Goal: Task Accomplishment & Management: Manage account settings

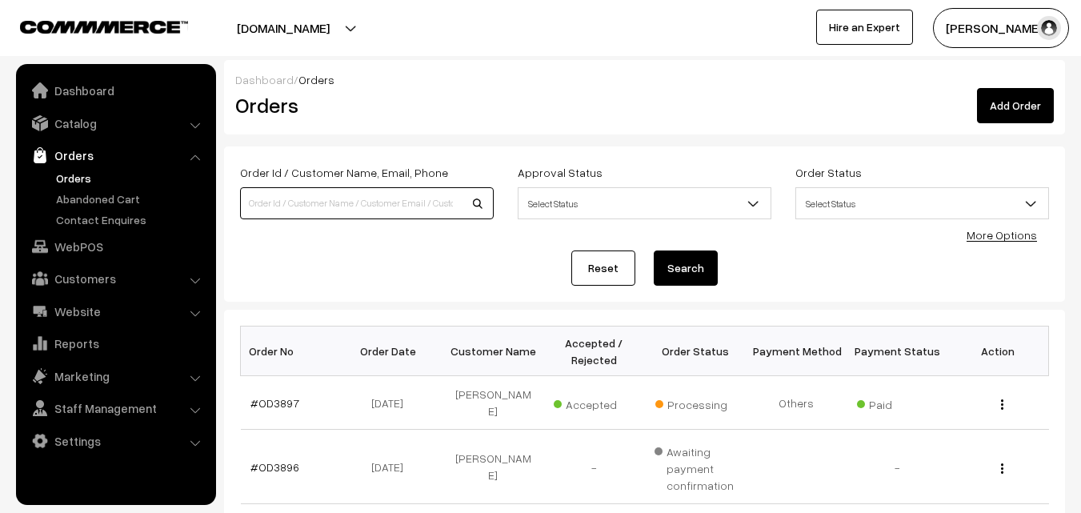
click at [322, 208] on input at bounding box center [367, 203] width 254 height 32
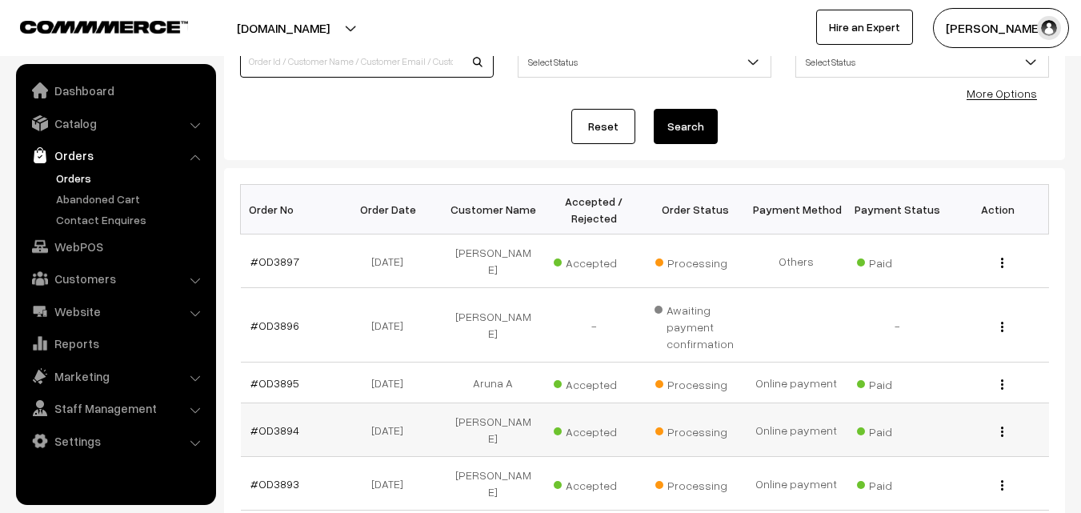
scroll to position [160, 0]
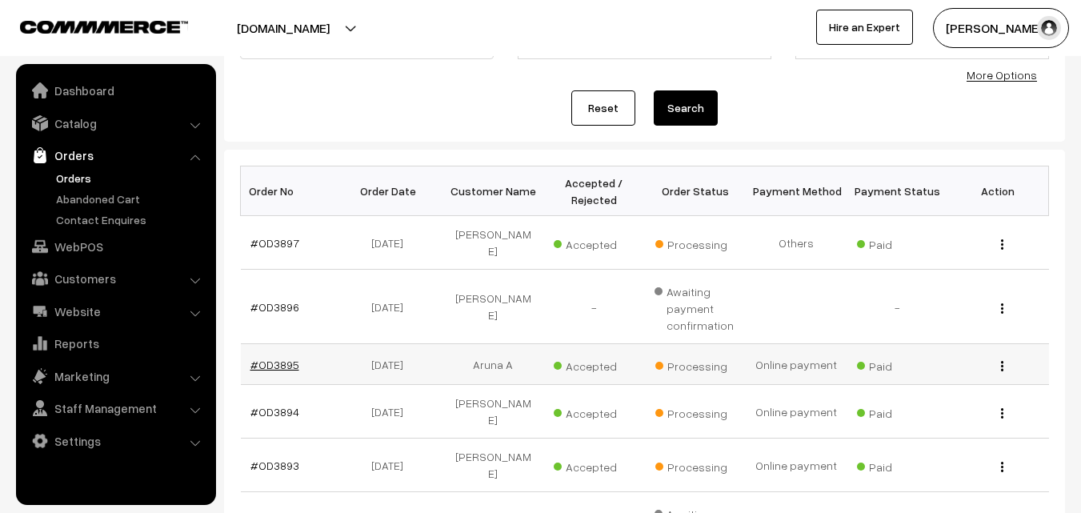
click at [290, 358] on link "#OD3895" at bounding box center [274, 365] width 49 height 14
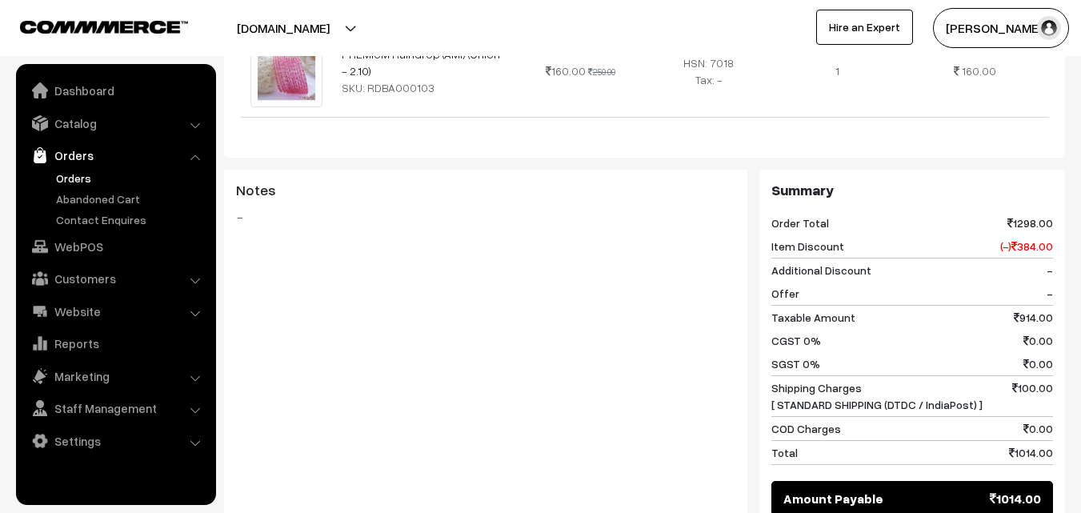
scroll to position [1200, 0]
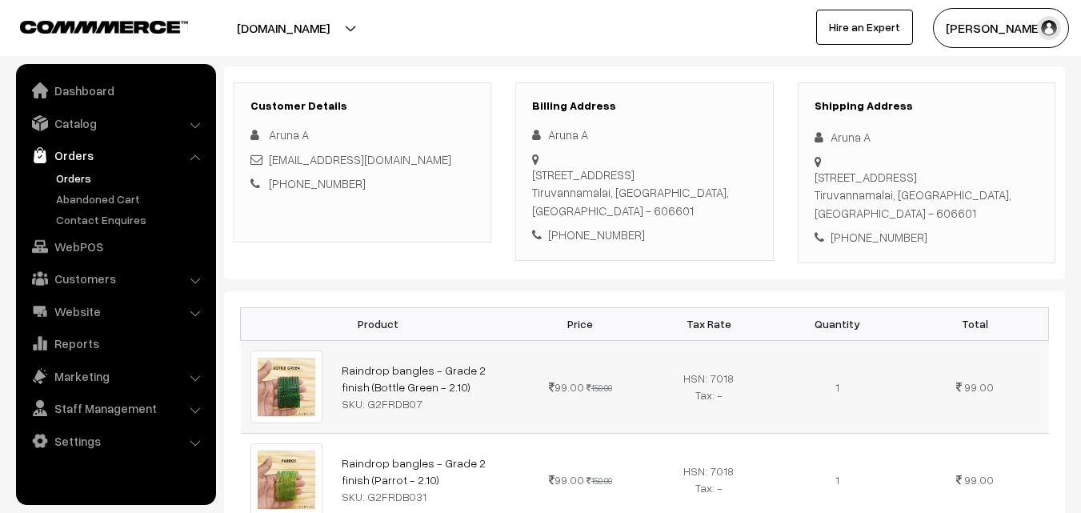
scroll to position [0, 0]
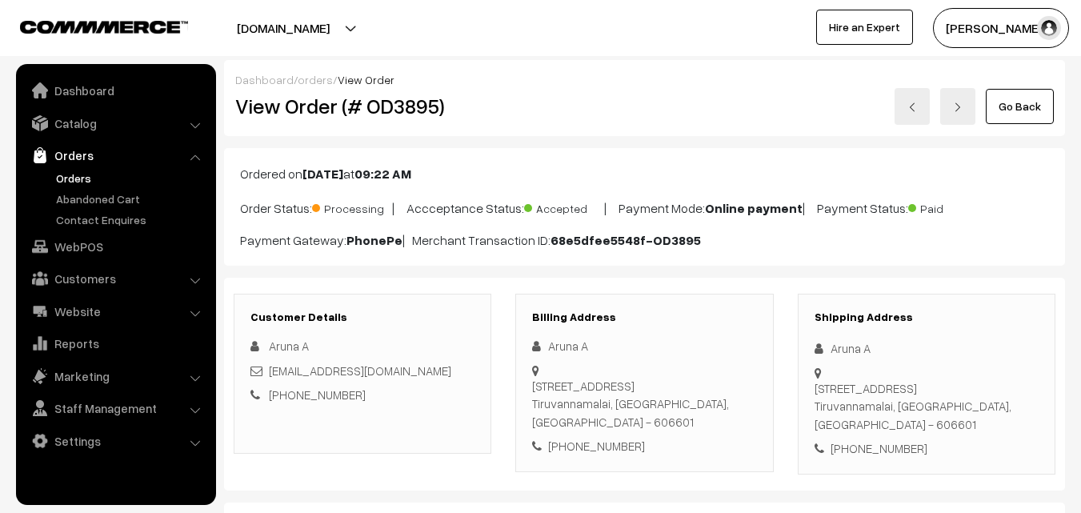
click at [1012, 114] on link "Go Back" at bounding box center [1020, 106] width 68 height 35
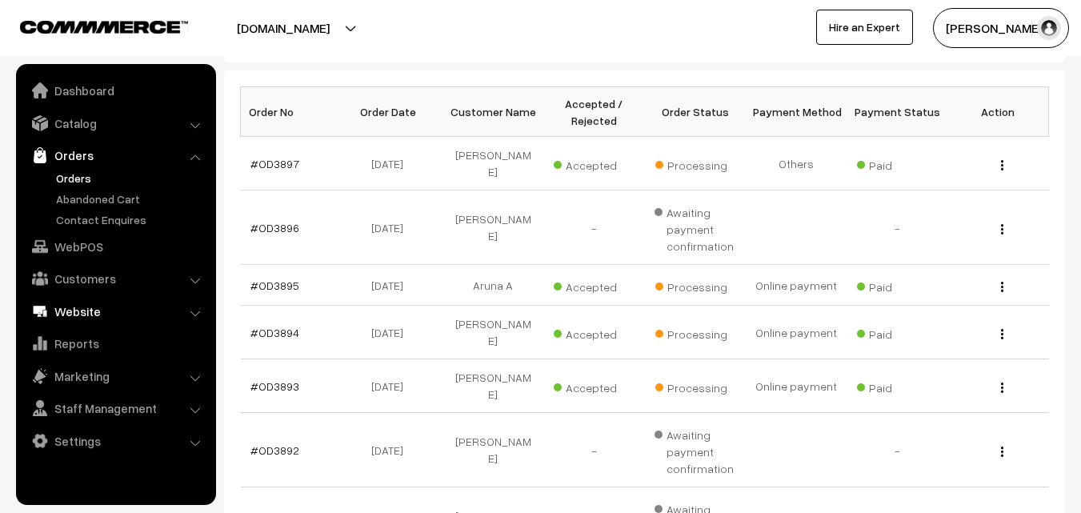
scroll to position [240, 0]
click at [282, 325] on link "#OD3894" at bounding box center [274, 332] width 49 height 14
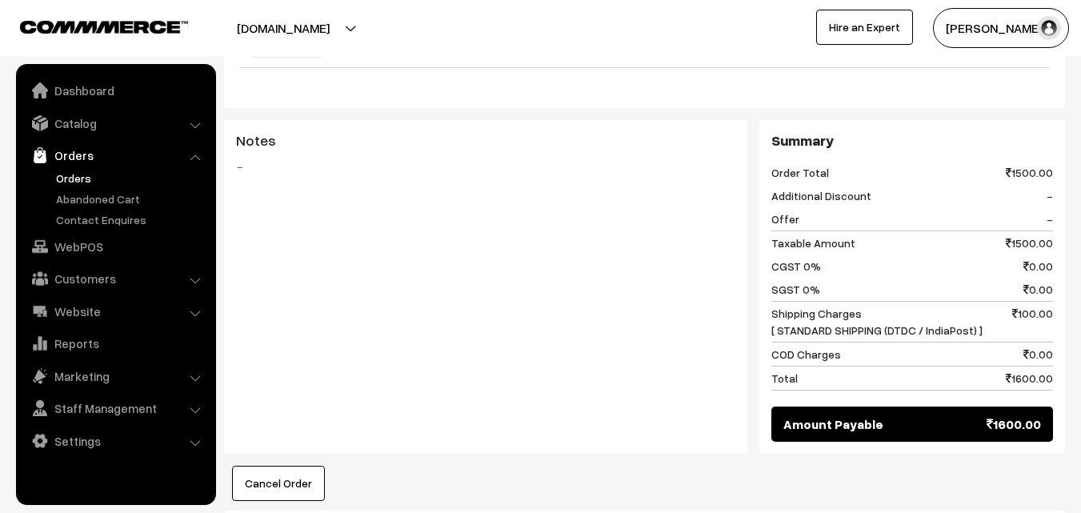
scroll to position [960, 0]
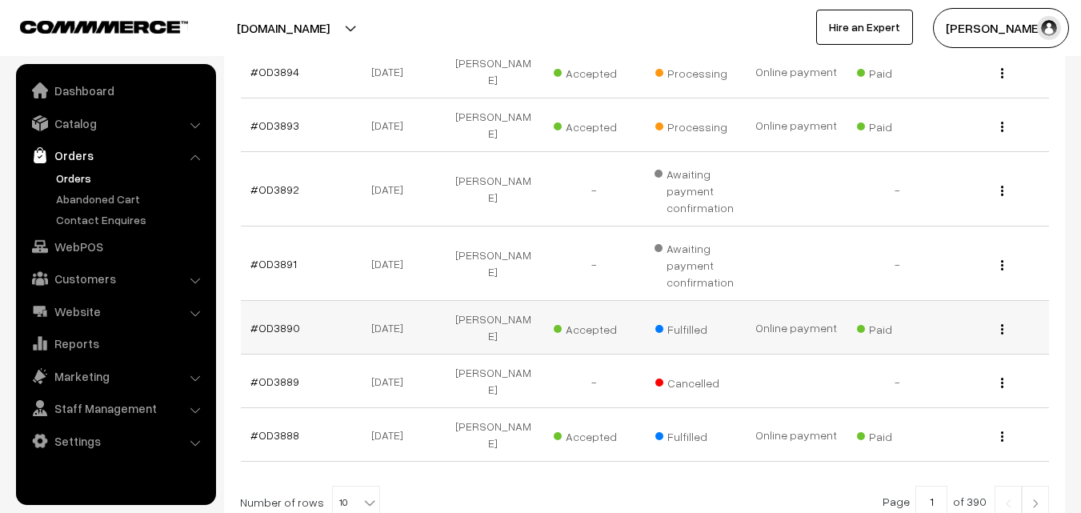
scroll to position [400, 0]
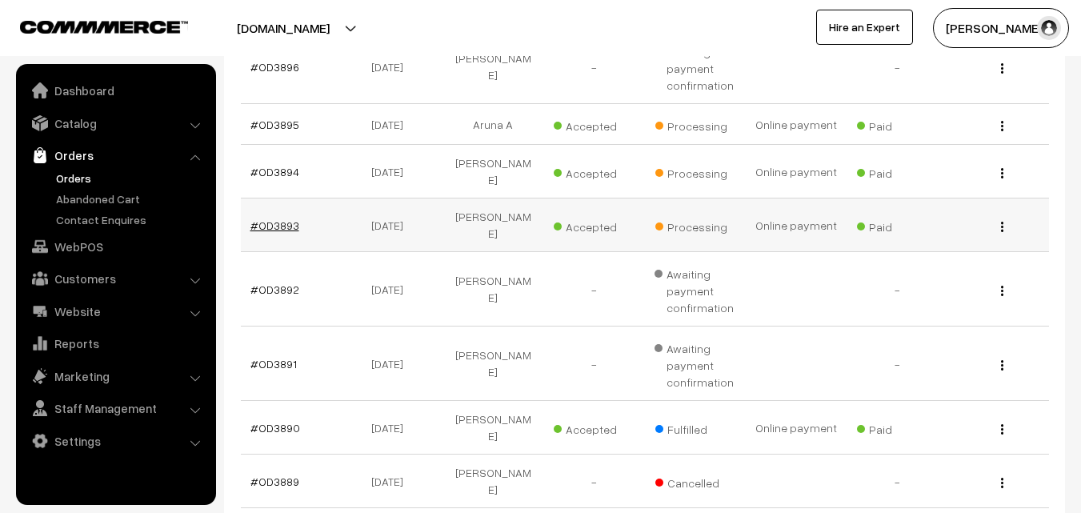
click at [279, 218] on link "#OD3893" at bounding box center [274, 225] width 49 height 14
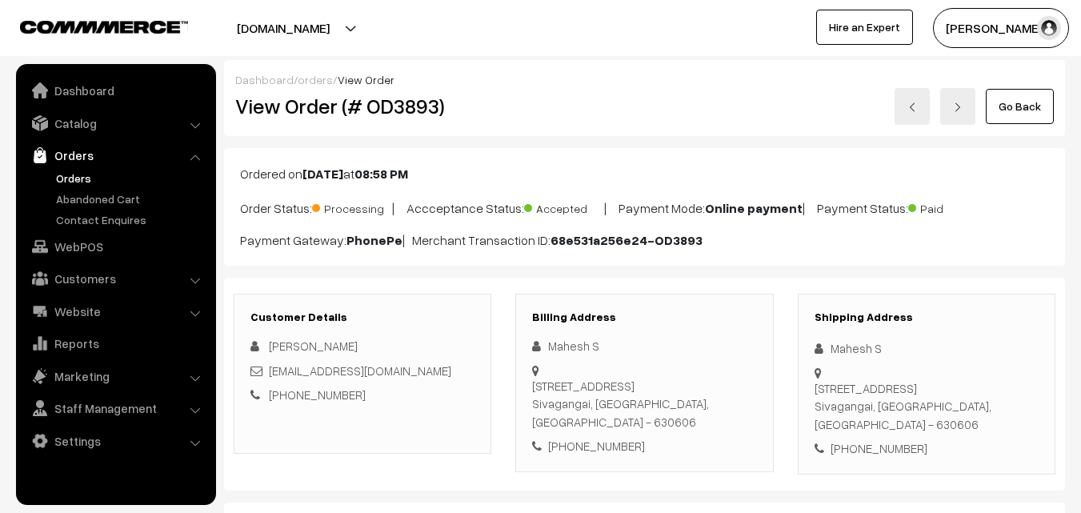
click at [74, 178] on link "Orders" at bounding box center [131, 178] width 158 height 17
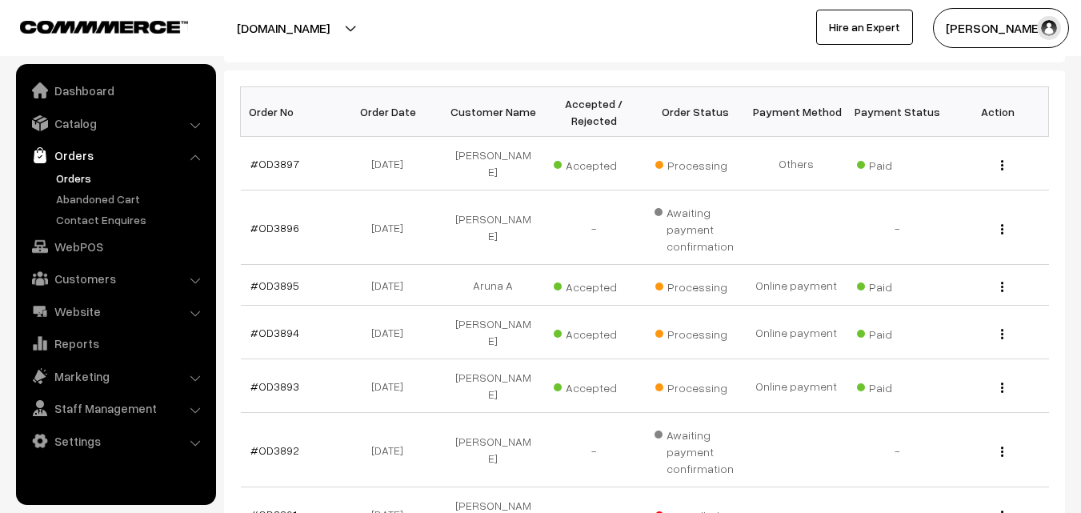
scroll to position [240, 0]
click at [278, 278] on link "#OD3895" at bounding box center [274, 285] width 49 height 14
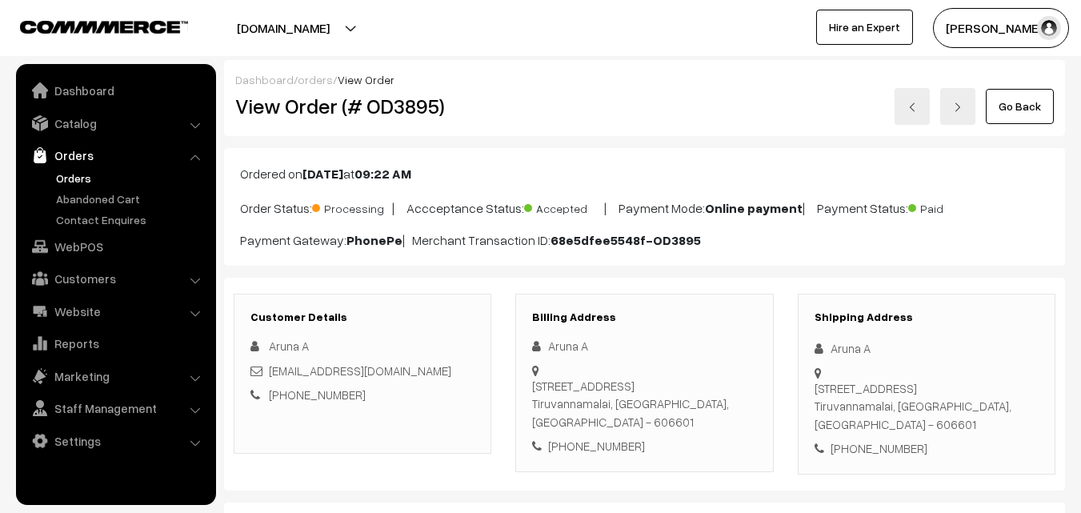
click at [1021, 107] on link "Go Back" at bounding box center [1020, 106] width 68 height 35
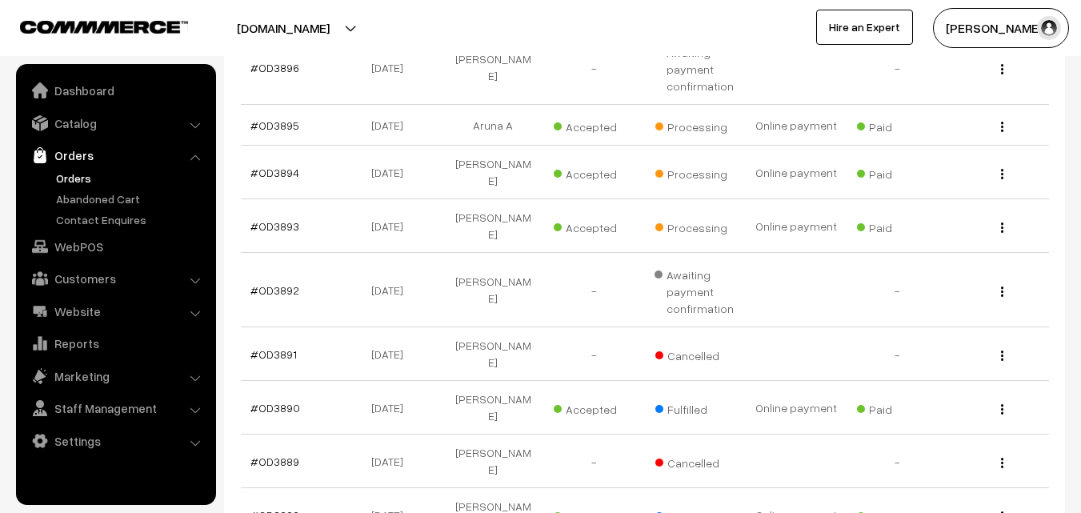
scroll to position [400, 0]
click at [289, 218] on link "#OD3893" at bounding box center [274, 225] width 49 height 14
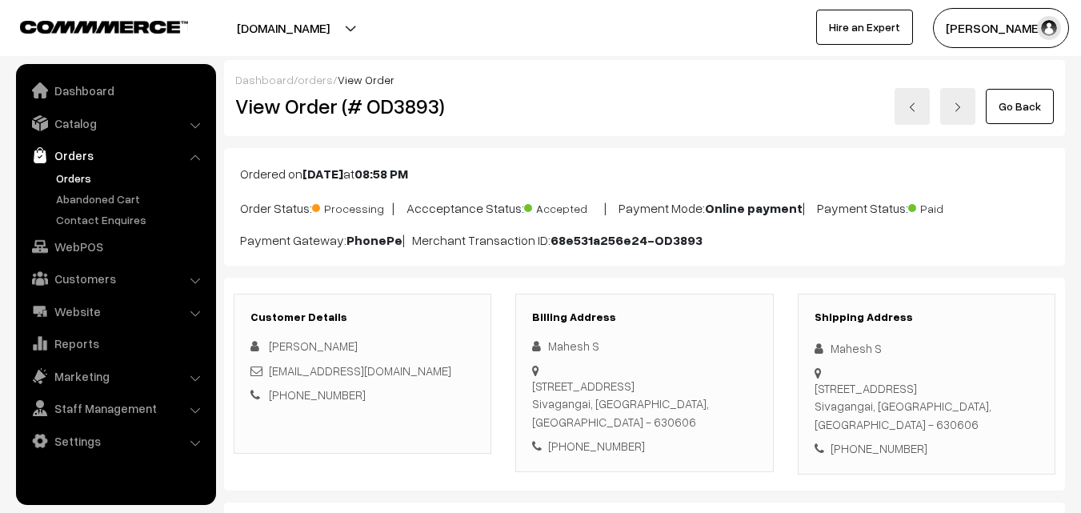
click at [1018, 115] on link "Go Back" at bounding box center [1020, 106] width 68 height 35
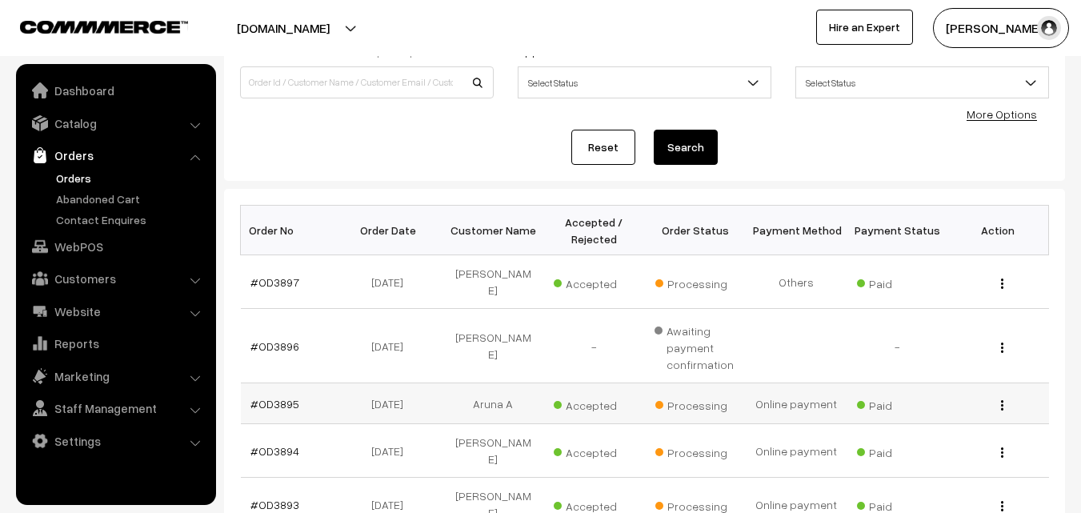
scroll to position [240, 0]
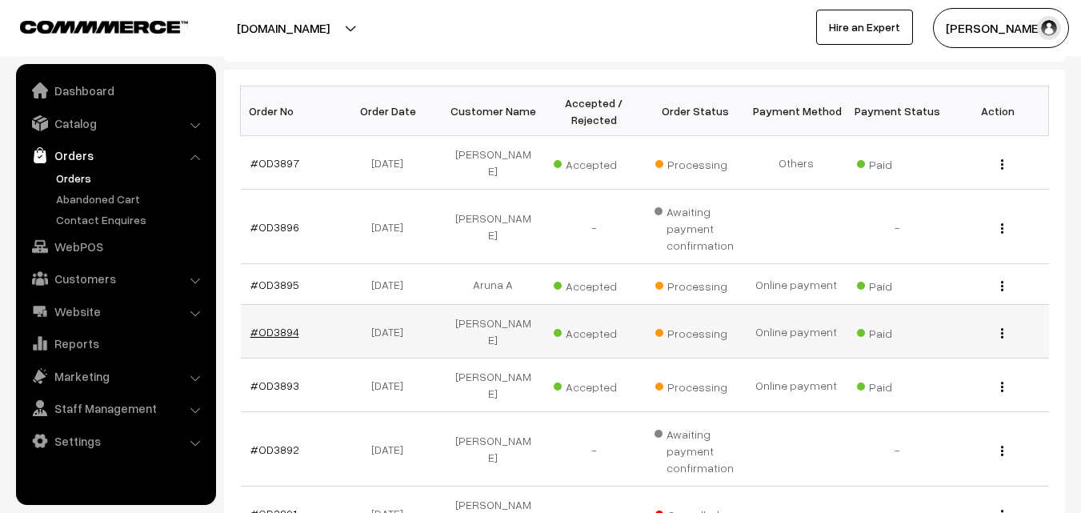
click at [282, 325] on link "#OD3894" at bounding box center [274, 332] width 49 height 14
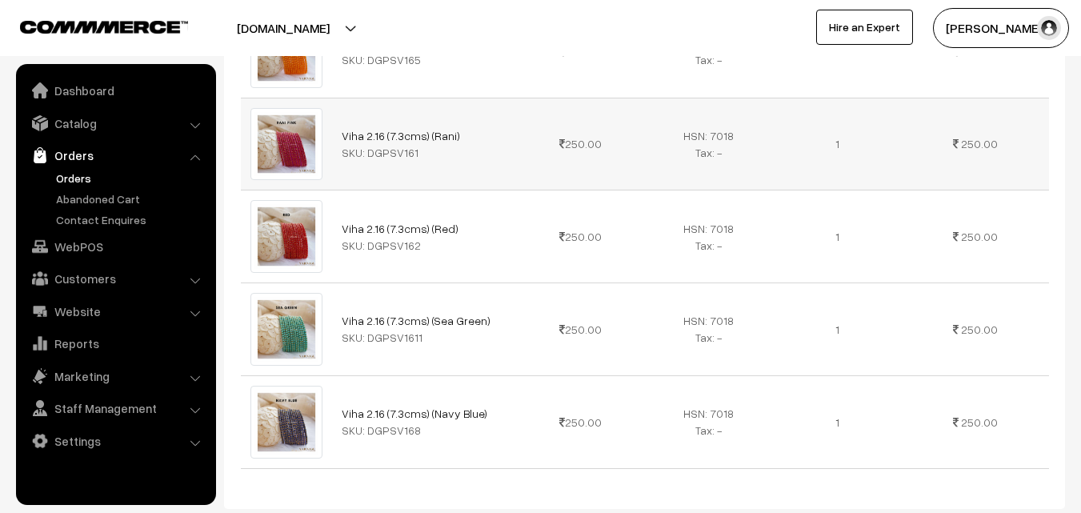
scroll to position [640, 0]
